Goal: Entertainment & Leisure: Browse casually

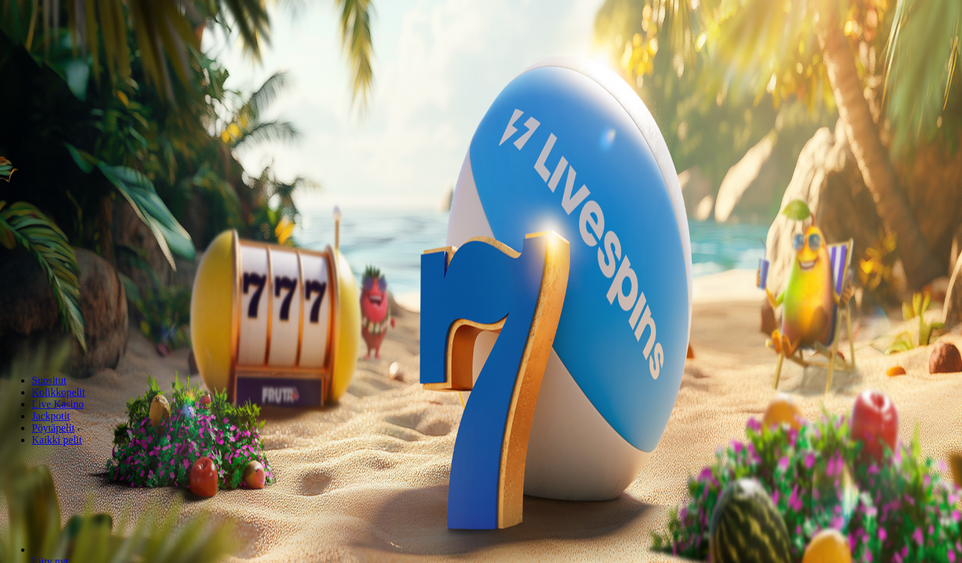
click at [75, 53] on span "Kirjaudu" at bounding box center [91, 48] width 32 height 10
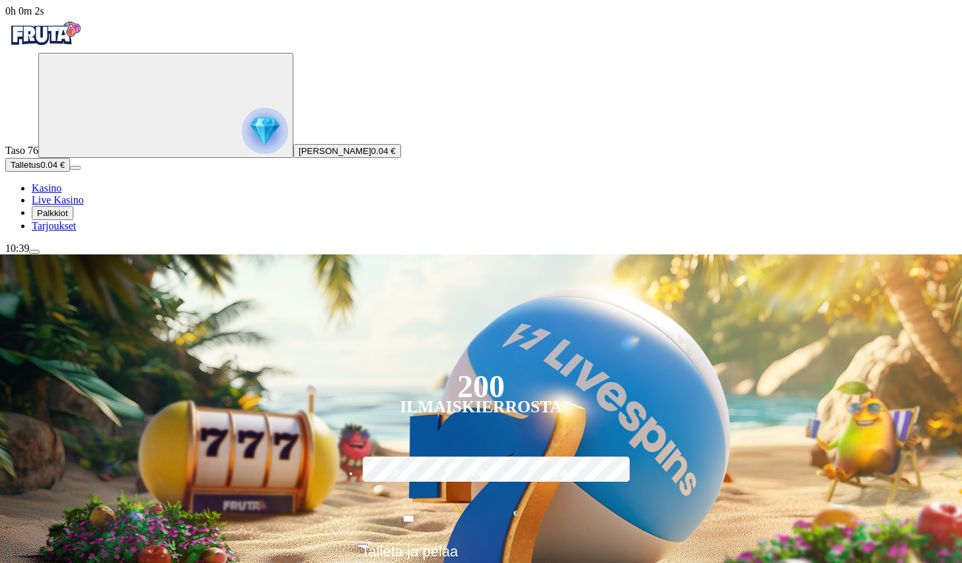
click at [68, 218] on span "Palkkiot" at bounding box center [52, 213] width 31 height 10
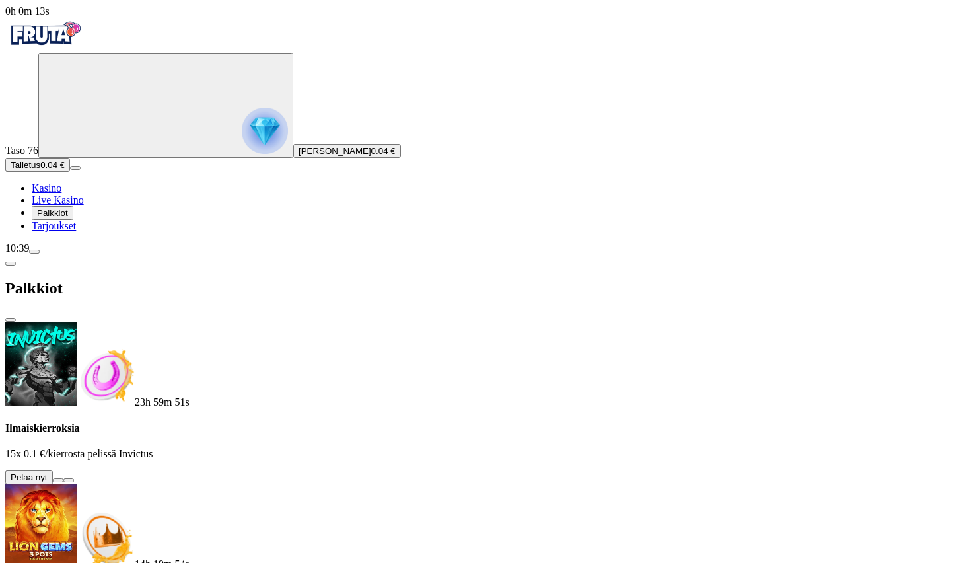
click at [63, 478] on button at bounding box center [58, 480] width 11 height 4
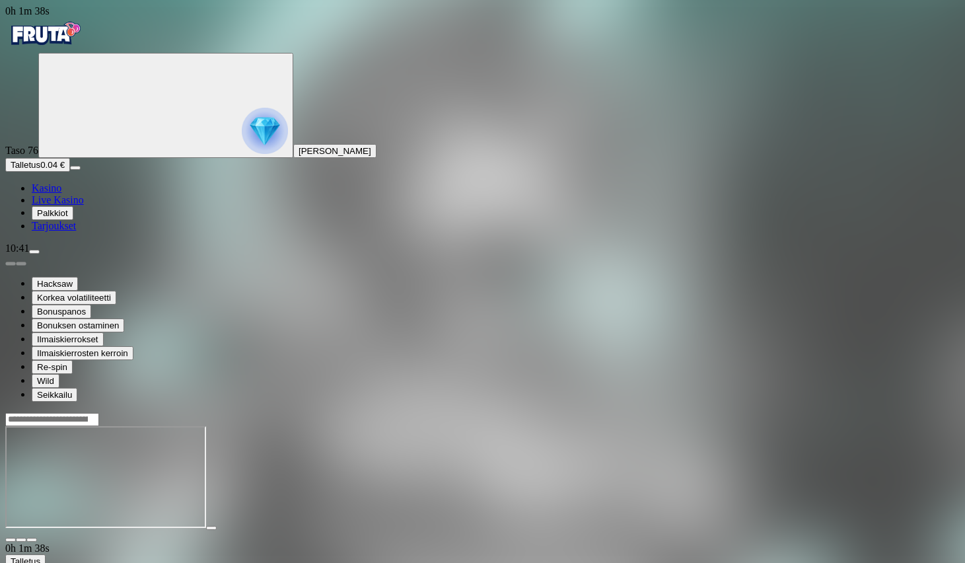
click at [61, 194] on span "Kasino" at bounding box center [47, 187] width 30 height 11
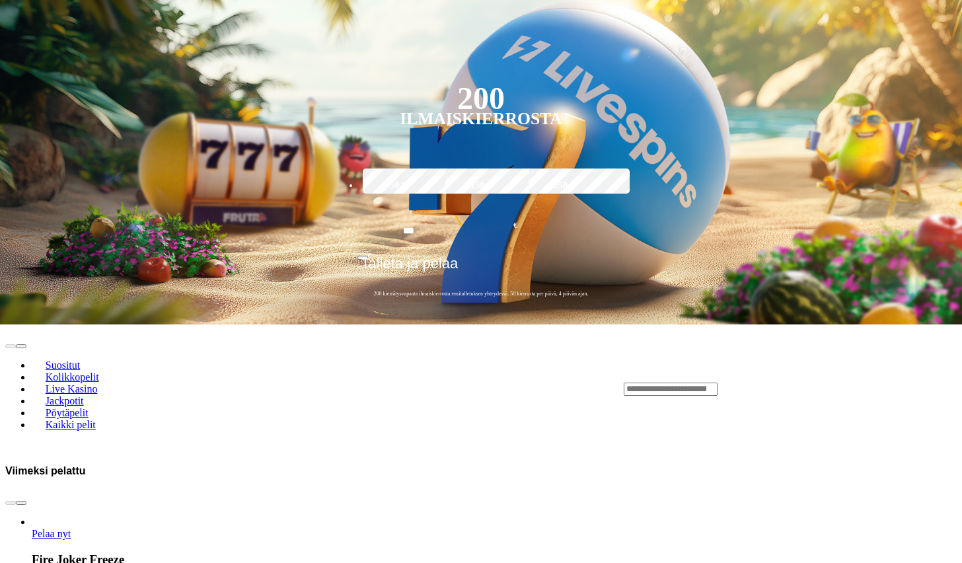
scroll to position [420, 0]
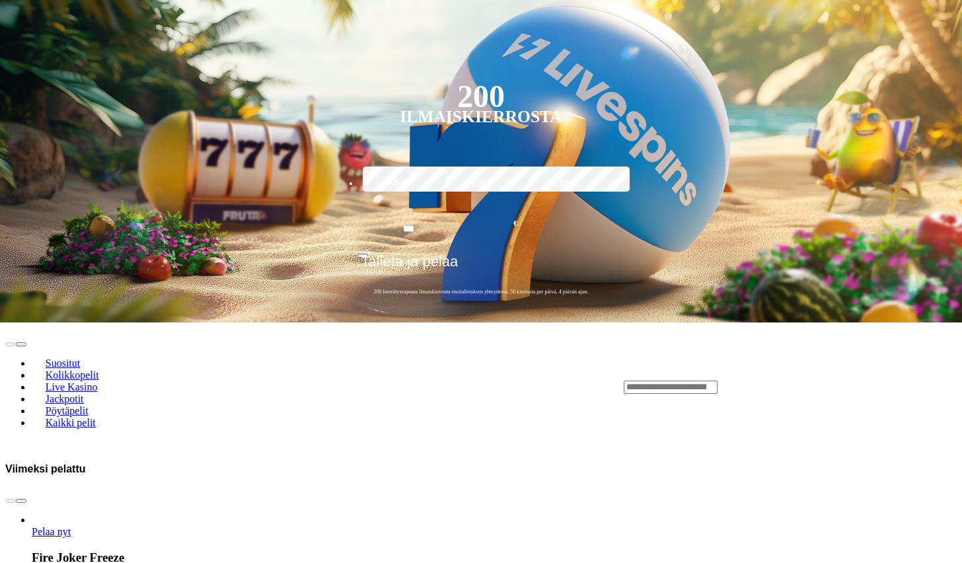
click at [71, 526] on span "Pelaa nyt" at bounding box center [51, 531] width 39 height 11
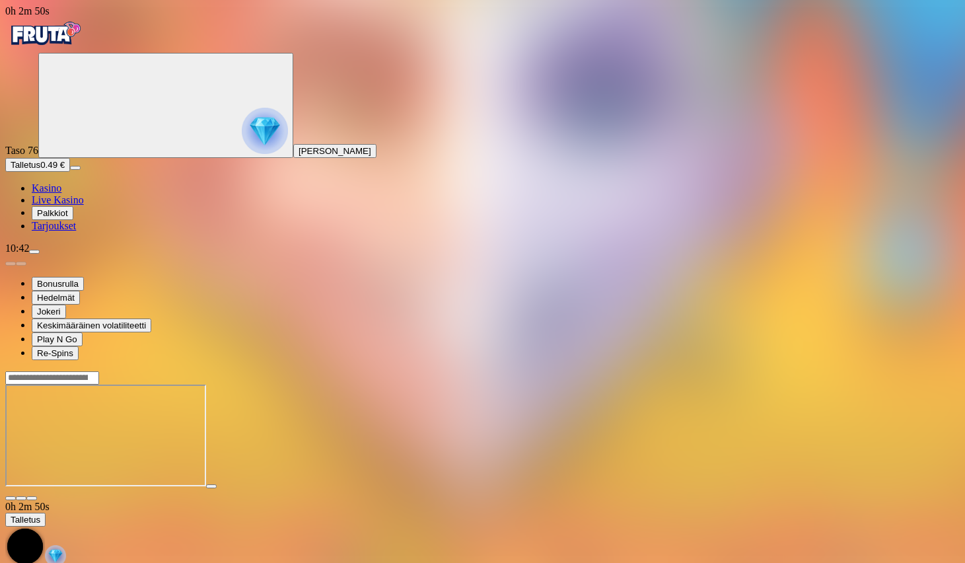
click at [70, 158] on div "Taso 76 [PERSON_NAME]" at bounding box center [482, 105] width 955 height 105
click at [75, 167] on circle "Primary" at bounding box center [142, 104] width 135 height 135
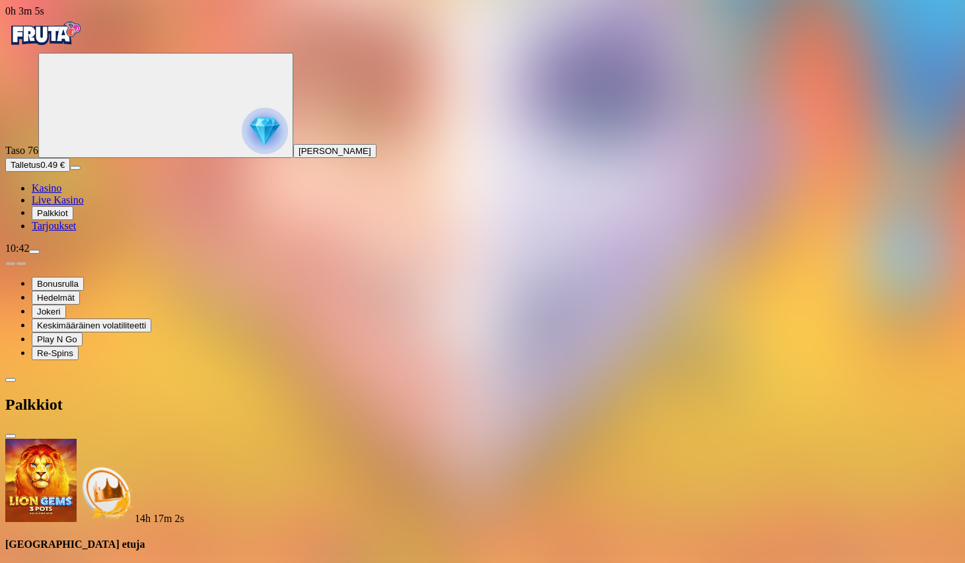
click at [11, 436] on span "close icon" at bounding box center [11, 436] width 0 height 0
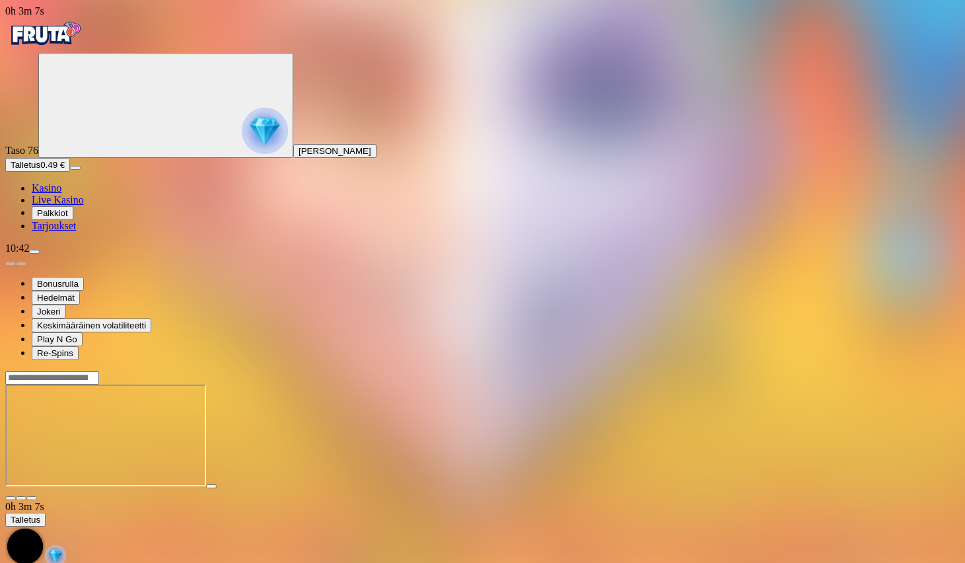
click at [69, 50] on img "Primary" at bounding box center [44, 33] width 79 height 33
